Goal: Use online tool/utility: Use online tool/utility

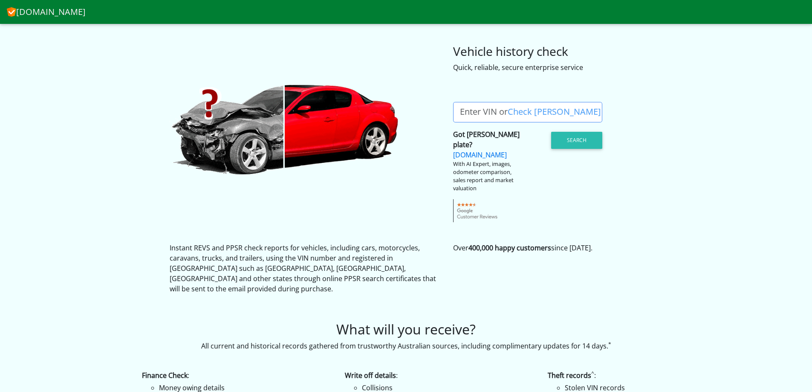
click at [498, 108] on label "Enter VIN or Check [PERSON_NAME]" at bounding box center [530, 112] width 155 height 20
click at [498, 108] on input "Enter VIN or Check [PERSON_NAME]" at bounding box center [527, 112] width 149 height 20
type input "BGU549"
click at [580, 137] on button "Search" at bounding box center [576, 140] width 51 height 17
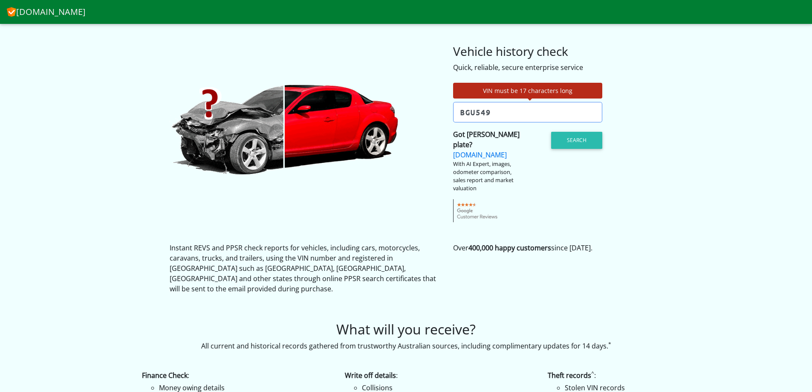
click at [623, 108] on div "VIN must be 17 characters long Enter VIN or Check [PERSON_NAME] Check [PERSON_N…" at bounding box center [406, 147] width 486 height 150
drag, startPoint x: 519, startPoint y: 210, endPoint x: 450, endPoint y: 193, distance: 71.4
click at [517, 206] on div "VIN must be 17 characters long Enter VIN or Check [PERSON_NAME] Check [PERSON_N…" at bounding box center [528, 152] width 162 height 139
click at [573, 105] on link "Check [PERSON_NAME]?" at bounding box center [574, 112] width 55 height 20
